Goal: Obtain resource: Obtain resource

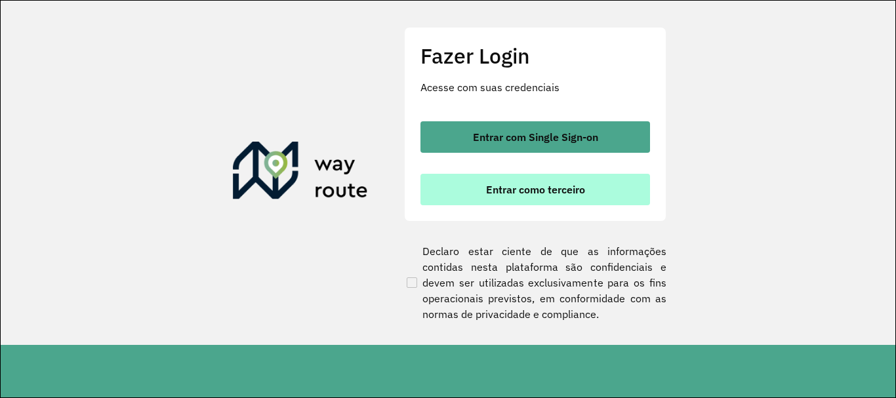
click at [553, 190] on span "Entrar como terceiro" at bounding box center [535, 189] width 99 height 10
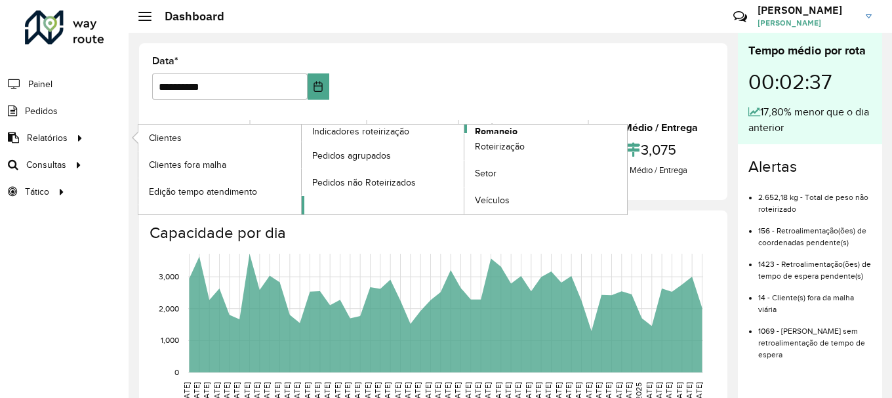
click at [508, 127] on span "Romaneio" at bounding box center [496, 132] width 43 height 14
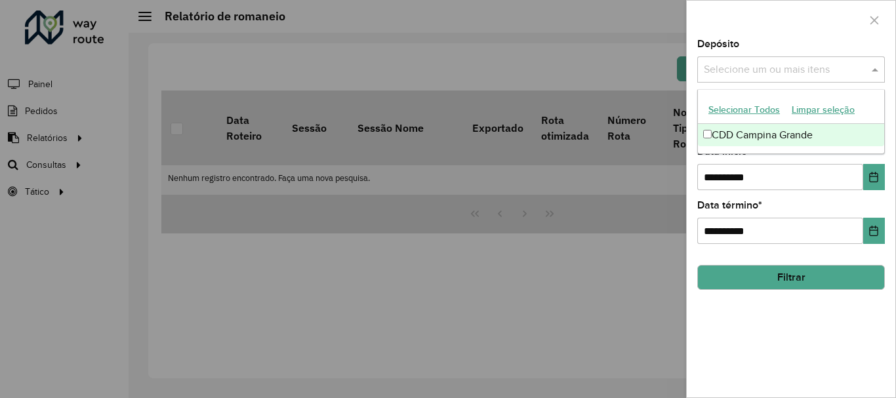
click at [834, 72] on input "text" at bounding box center [785, 70] width 168 height 16
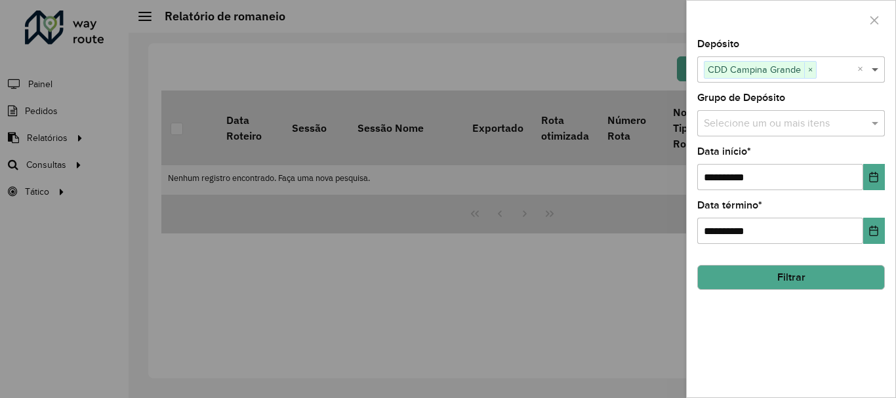
click at [872, 71] on span at bounding box center [877, 70] width 16 height 16
click at [741, 121] on input "text" at bounding box center [785, 124] width 168 height 16
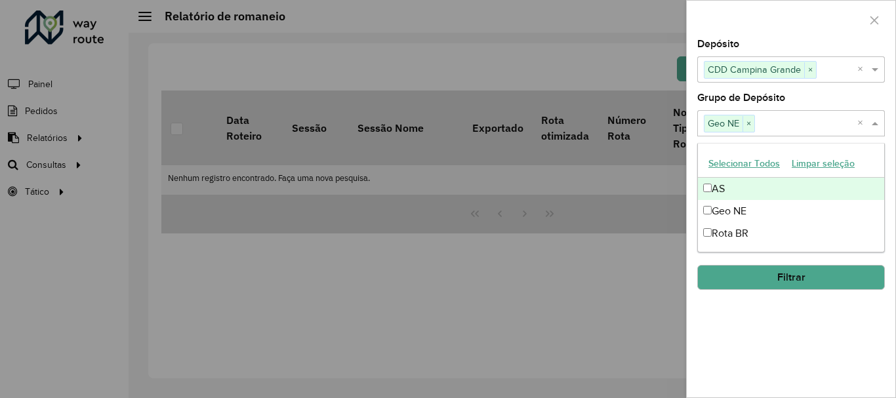
click at [874, 121] on span at bounding box center [877, 123] width 16 height 16
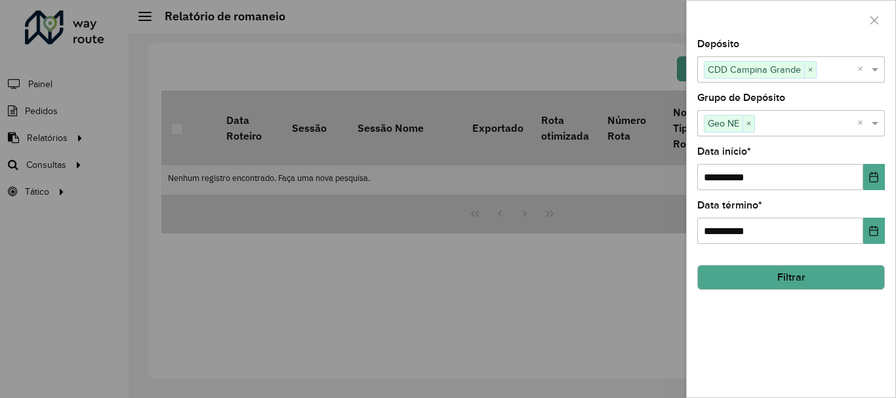
click at [810, 275] on button "Filtrar" at bounding box center [791, 277] width 188 height 25
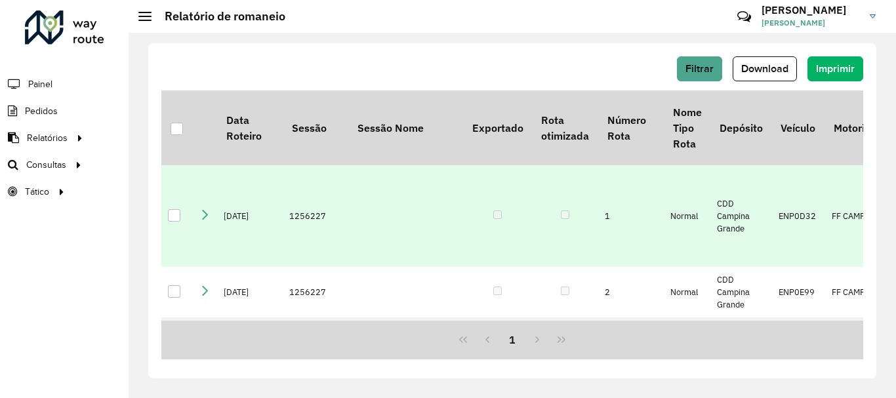
click at [173, 222] on div at bounding box center [174, 215] width 12 height 12
click at [766, 69] on span "Download" at bounding box center [764, 68] width 47 height 11
